Goal: Task Accomplishment & Management: Use online tool/utility

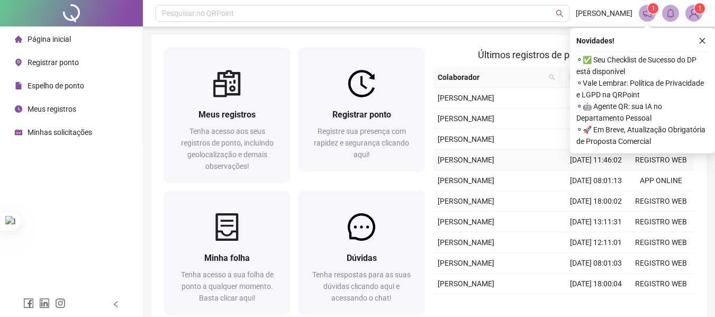
click at [433, 108] on td "[PERSON_NAME]" at bounding box center [498, 98] width 130 height 21
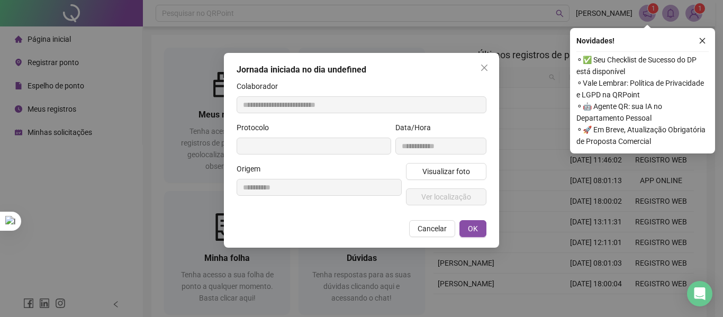
type input "**********"
click at [481, 65] on icon "close" at bounding box center [484, 68] width 6 height 6
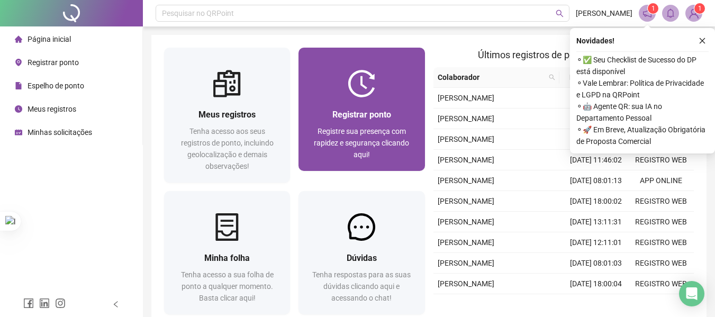
click at [370, 113] on span "Registrar ponto" at bounding box center [361, 115] width 59 height 10
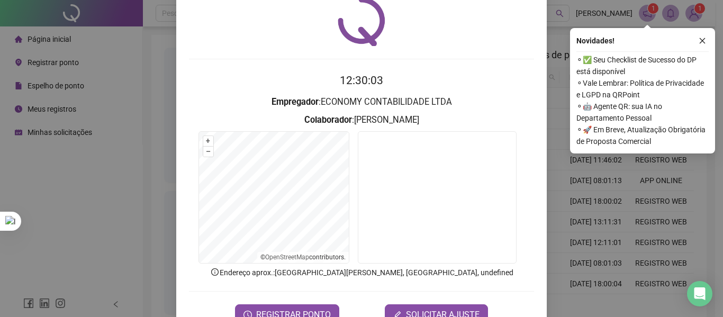
scroll to position [73, 0]
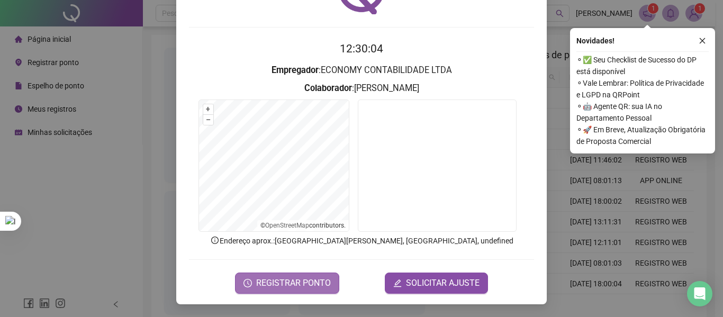
click at [301, 286] on span "REGISTRAR PONTO" at bounding box center [293, 283] width 75 height 13
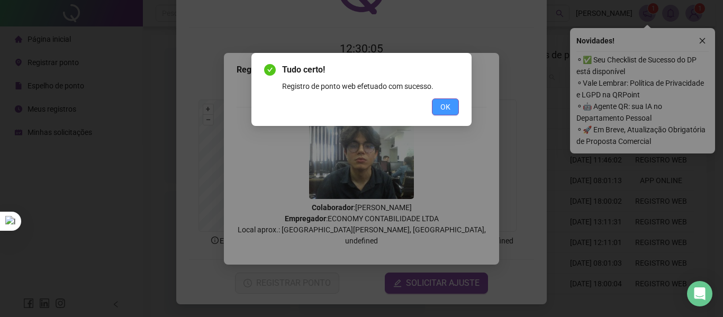
click at [448, 104] on span "OK" at bounding box center [445, 107] width 10 height 12
